Goal: Information Seeking & Learning: Learn about a topic

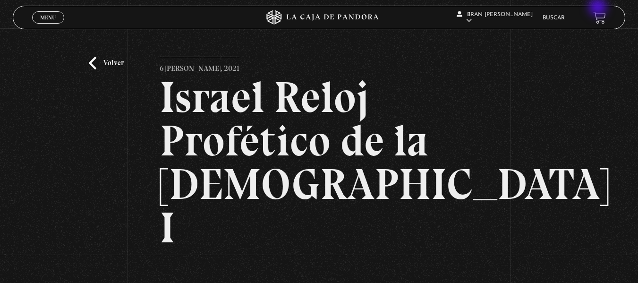
scroll to position [155, 0]
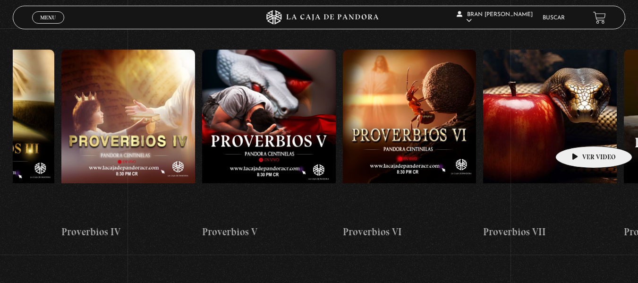
scroll to position [0, 824]
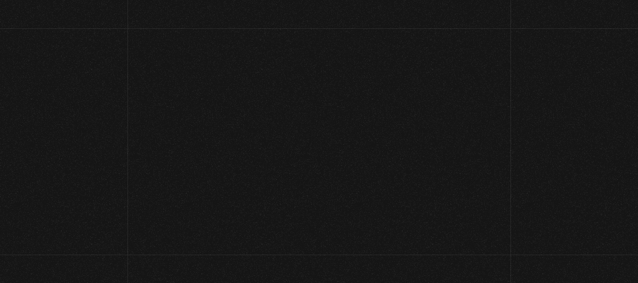
scroll to position [160, 0]
